Goal: Find specific page/section: Find specific page/section

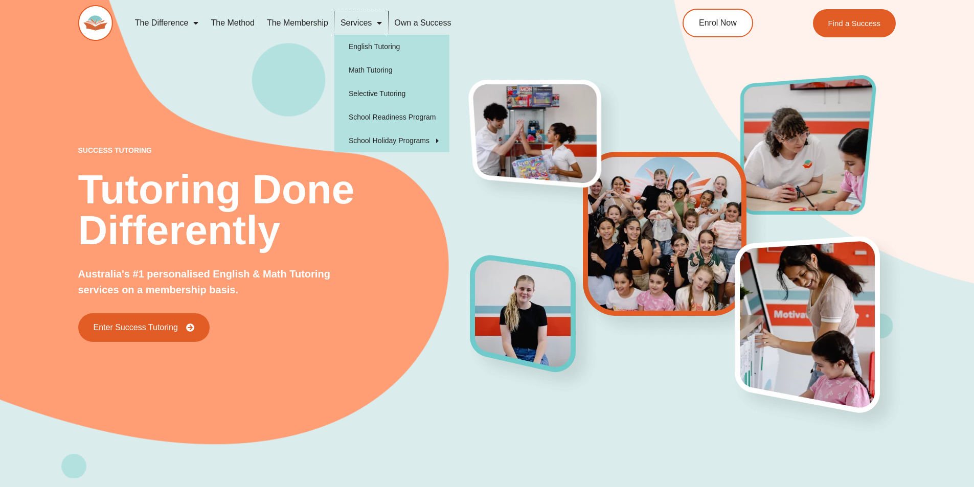
click at [373, 20] on span "Menu" at bounding box center [377, 23] width 10 height 18
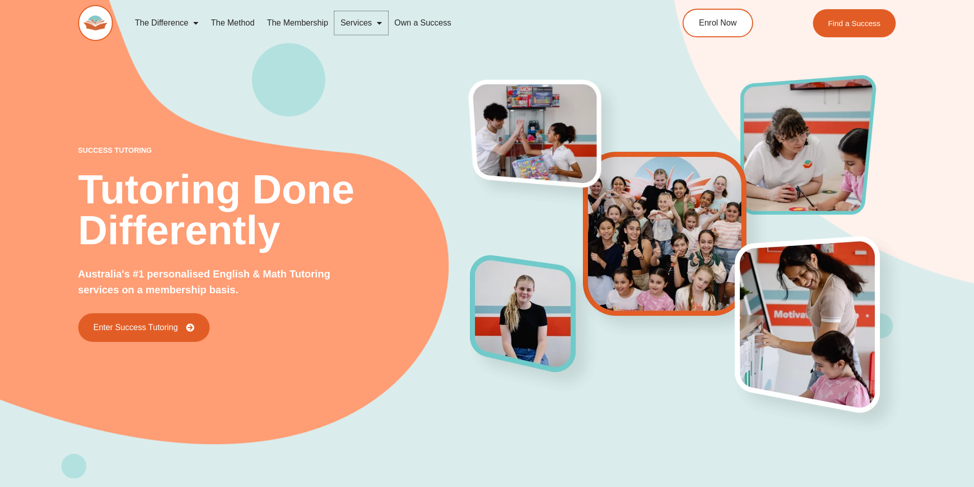
click at [373, 20] on span "Menu" at bounding box center [377, 23] width 10 height 18
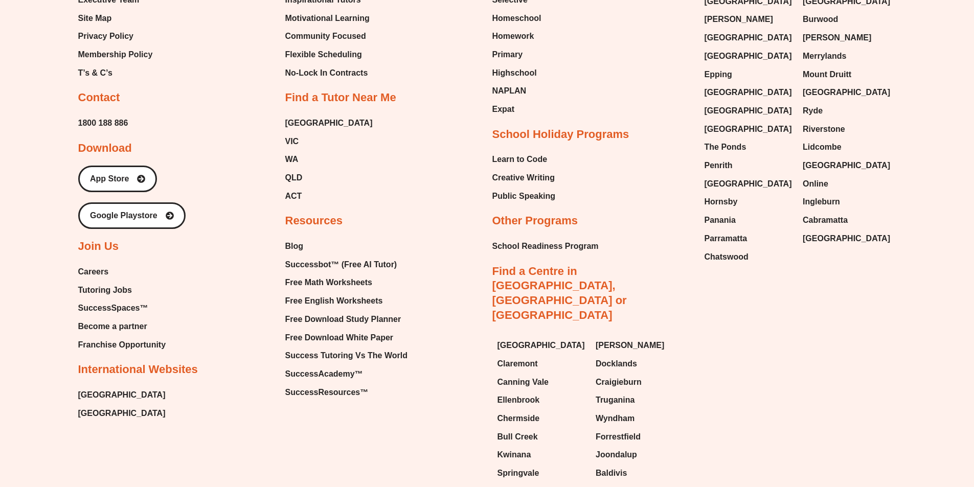
scroll to position [4607, 0]
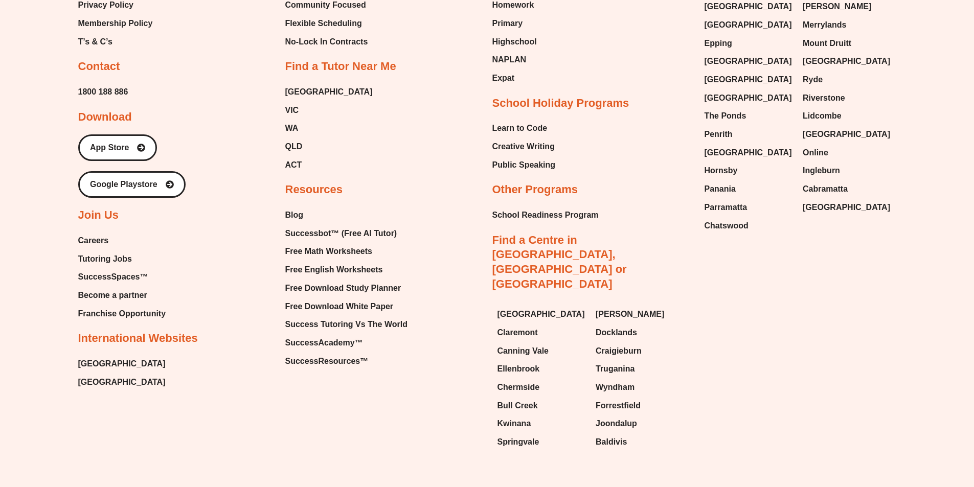
click at [556, 234] on link "Find a Centre in [GEOGRAPHIC_DATA], [GEOGRAPHIC_DATA] or [GEOGRAPHIC_DATA]" at bounding box center [559, 262] width 134 height 57
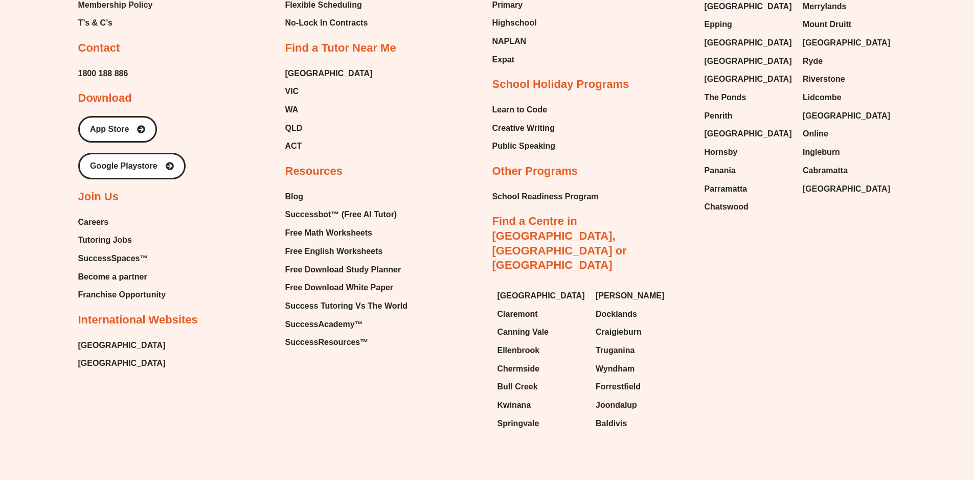
scroll to position [4487, 0]
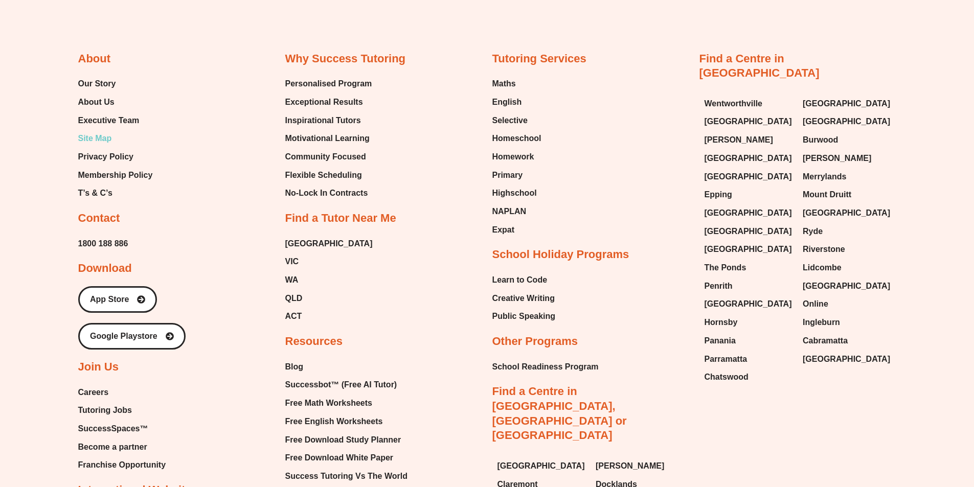
click at [99, 131] on span "Site Map" at bounding box center [95, 138] width 34 height 15
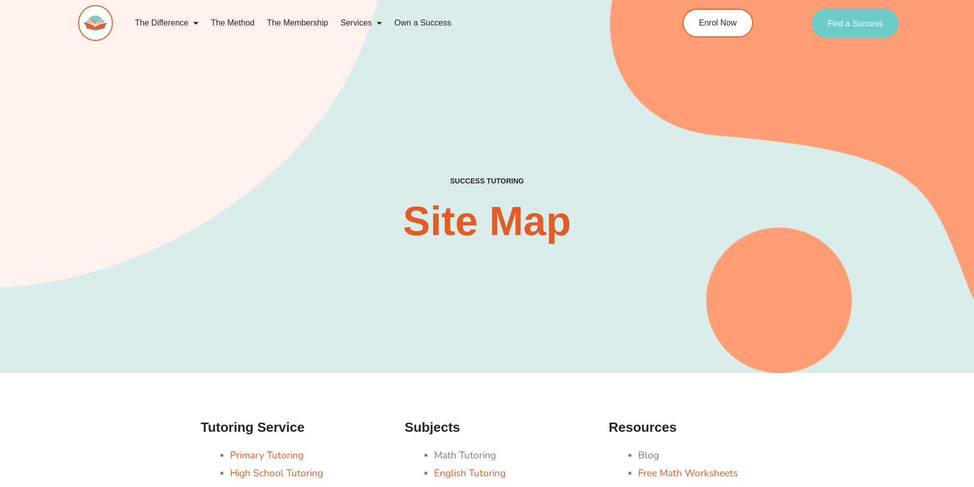
click at [862, 20] on span "Find a Success" at bounding box center [855, 23] width 55 height 8
